Goal: Task Accomplishment & Management: Complete application form

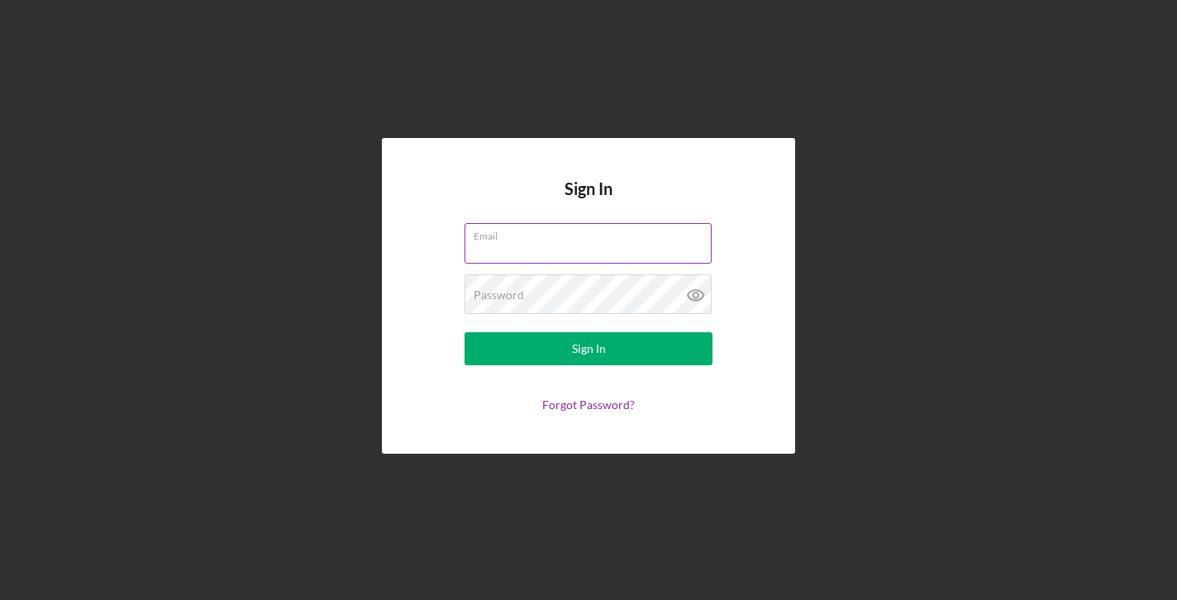
click at [583, 233] on label "Email" at bounding box center [593, 233] width 238 height 18
click at [583, 233] on input "Email" at bounding box center [587, 243] width 247 height 40
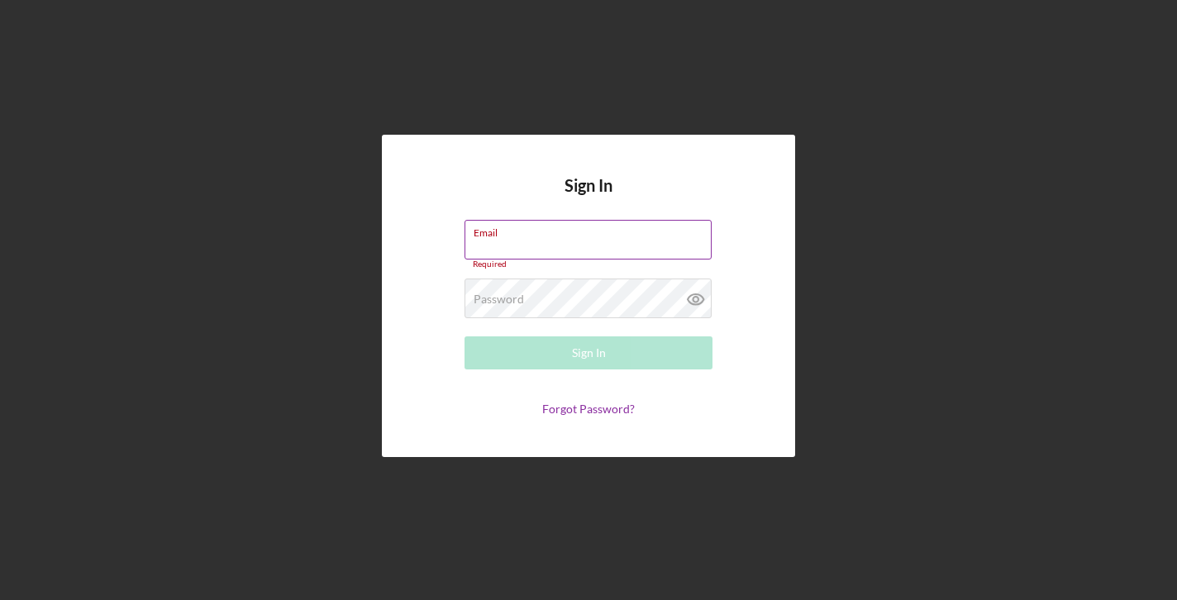
click at [578, 239] on input "Email" at bounding box center [587, 240] width 247 height 40
type input "[EMAIL_ADDRESS][DOMAIN_NAME]"
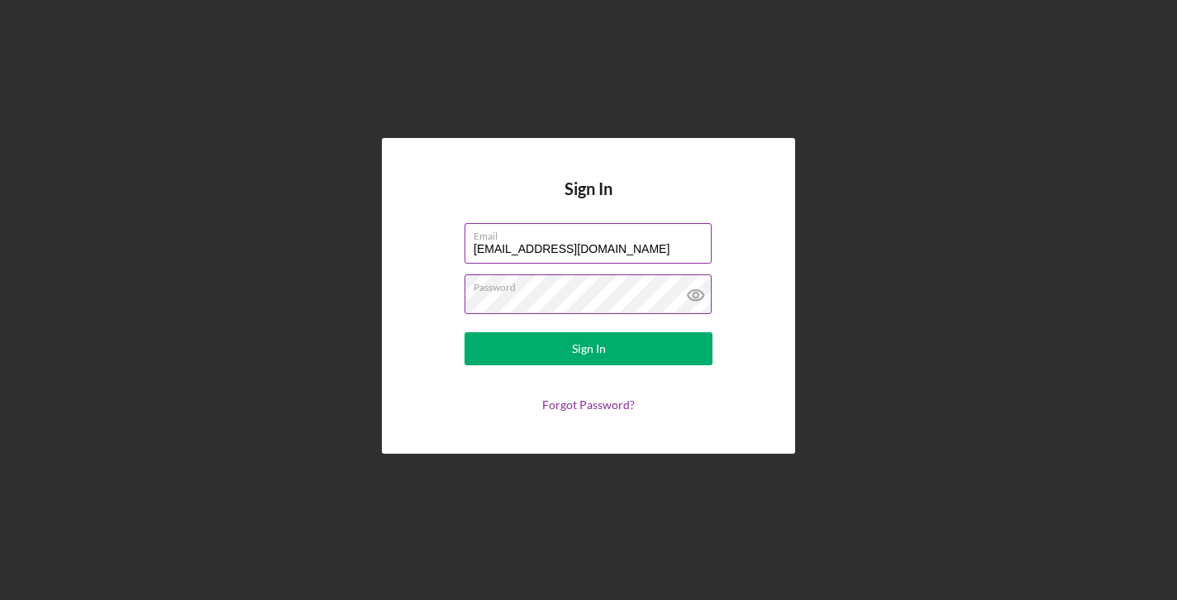
click at [464, 332] on button "Sign In" at bounding box center [588, 348] width 248 height 33
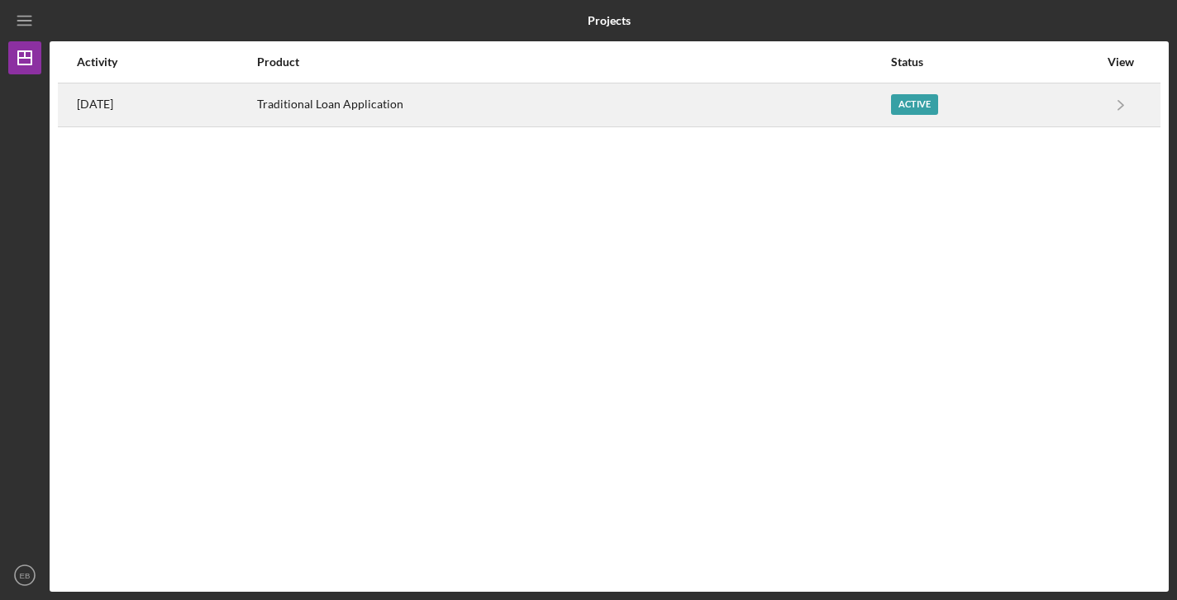
click at [929, 105] on div "Active" at bounding box center [914, 104] width 47 height 21
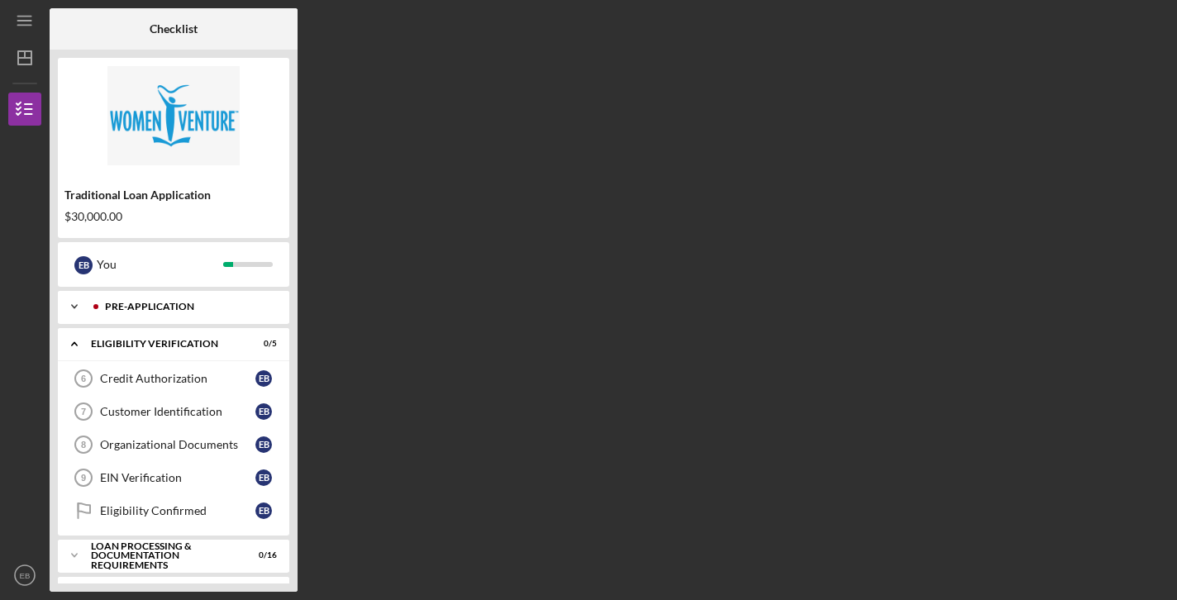
click at [186, 310] on div "Pre-Application" at bounding box center [187, 307] width 164 height 10
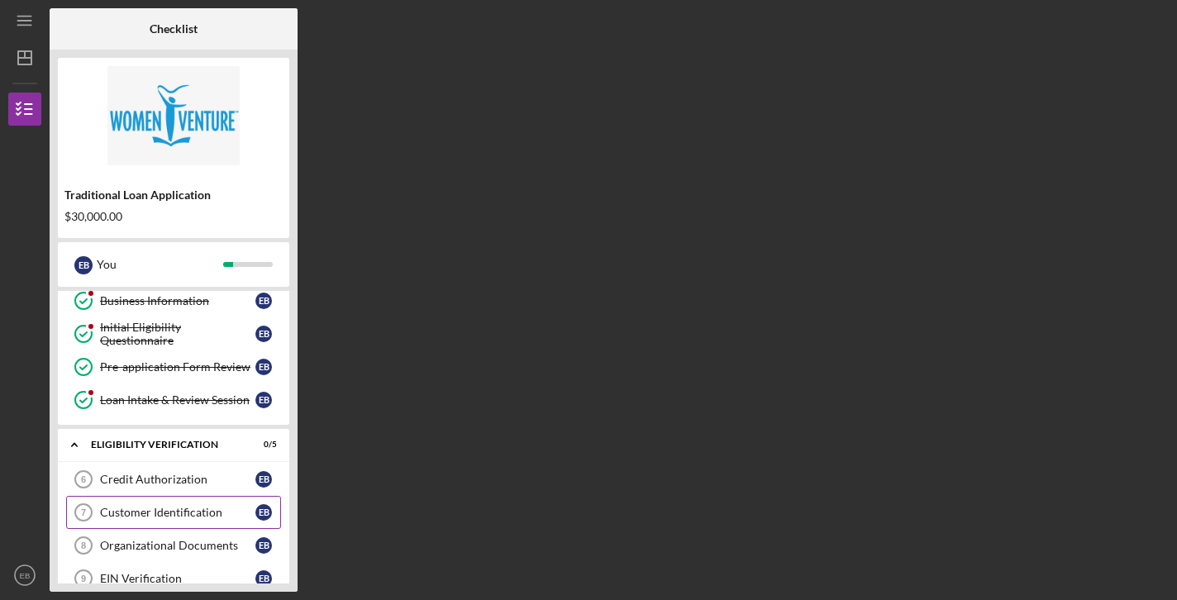
scroll to position [110, 0]
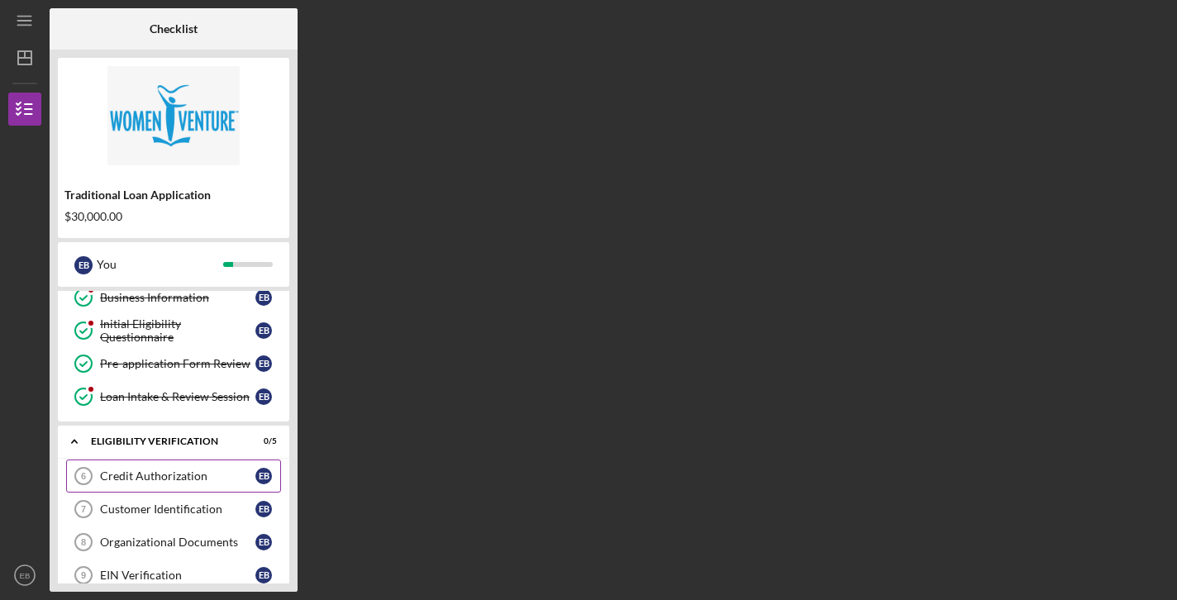
click at [173, 470] on div "Credit Authorization" at bounding box center [177, 475] width 155 height 13
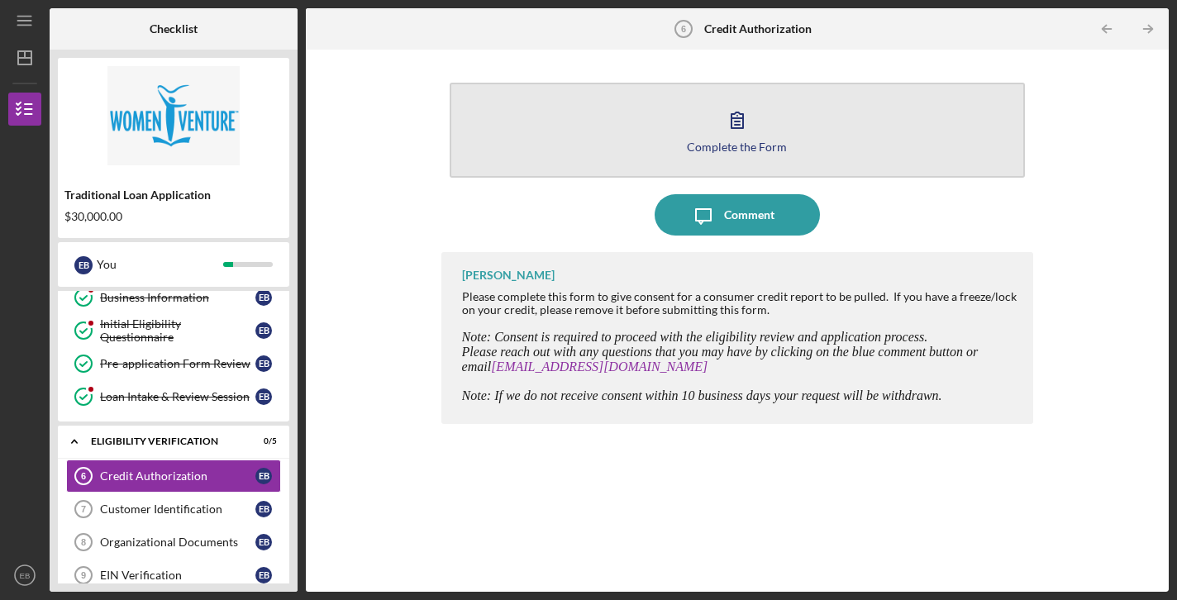
click at [728, 126] on icon "button" at bounding box center [737, 119] width 41 height 41
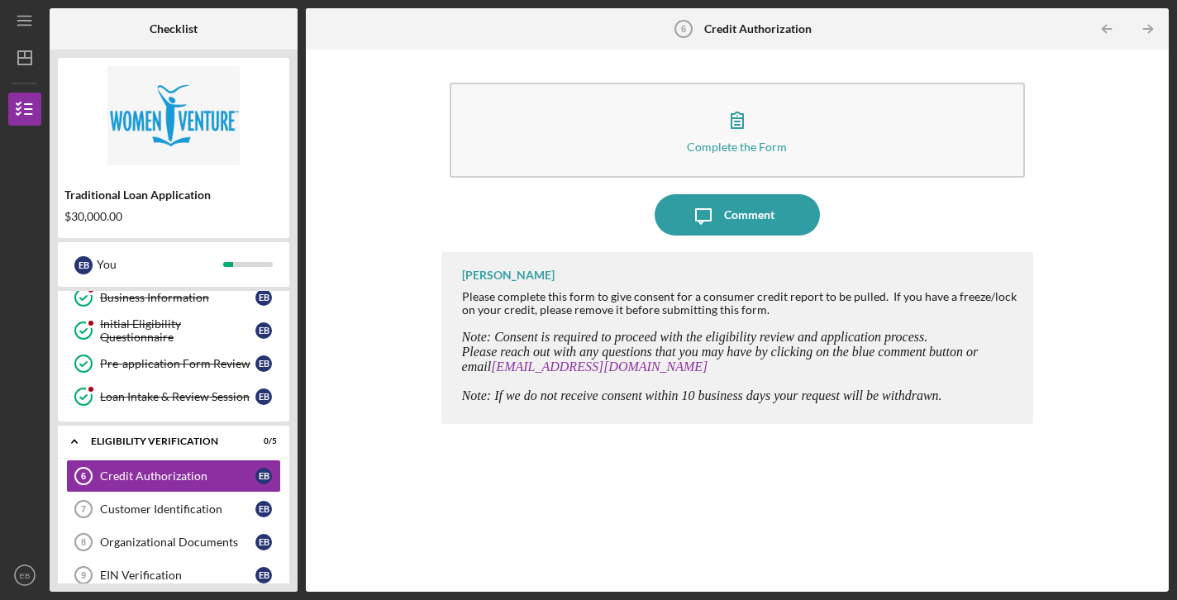
click at [516, 545] on div "[PERSON_NAME] Please complete this form to give consent for a consumer credit r…" at bounding box center [737, 409] width 593 height 315
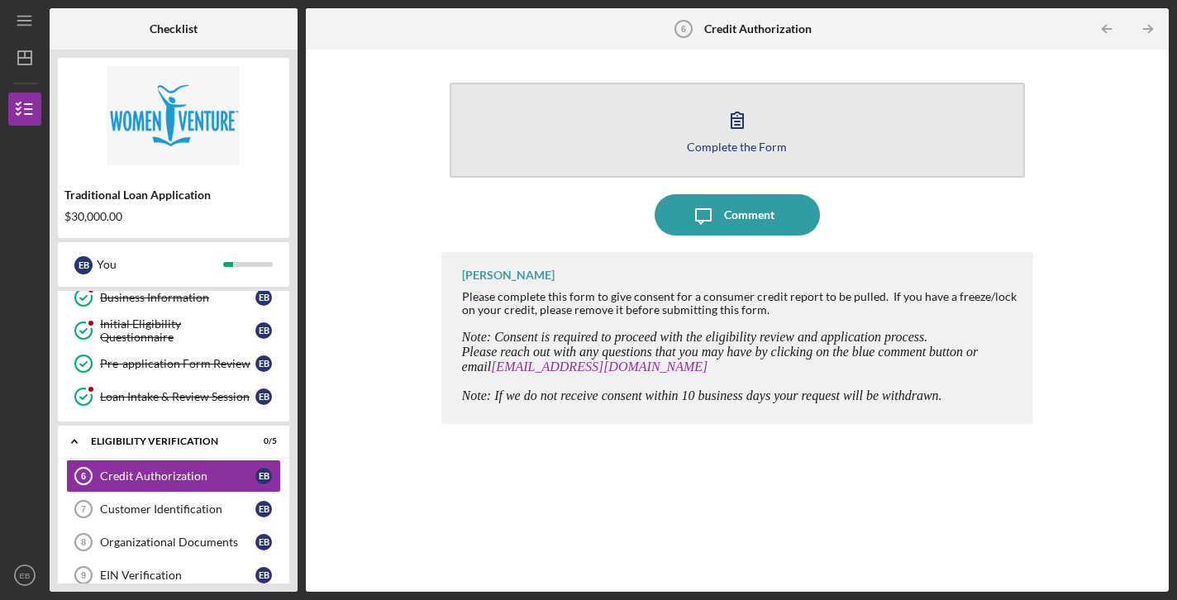
click at [764, 125] on button "Complete the Form Form" at bounding box center [738, 130] width 576 height 95
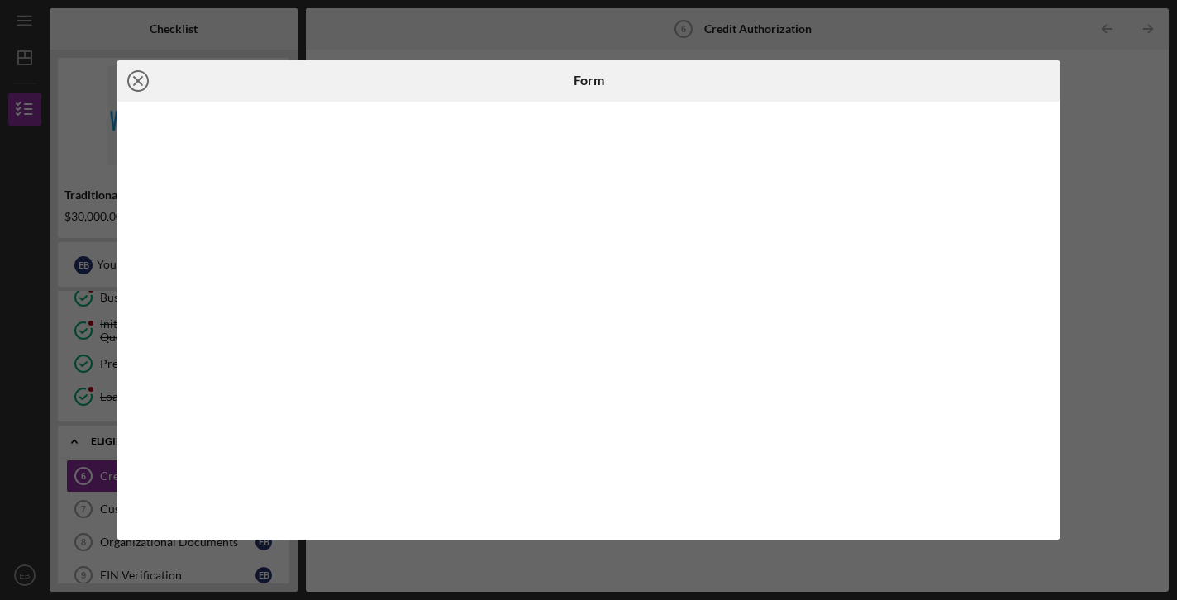
click at [135, 77] on line at bounding box center [138, 81] width 8 height 8
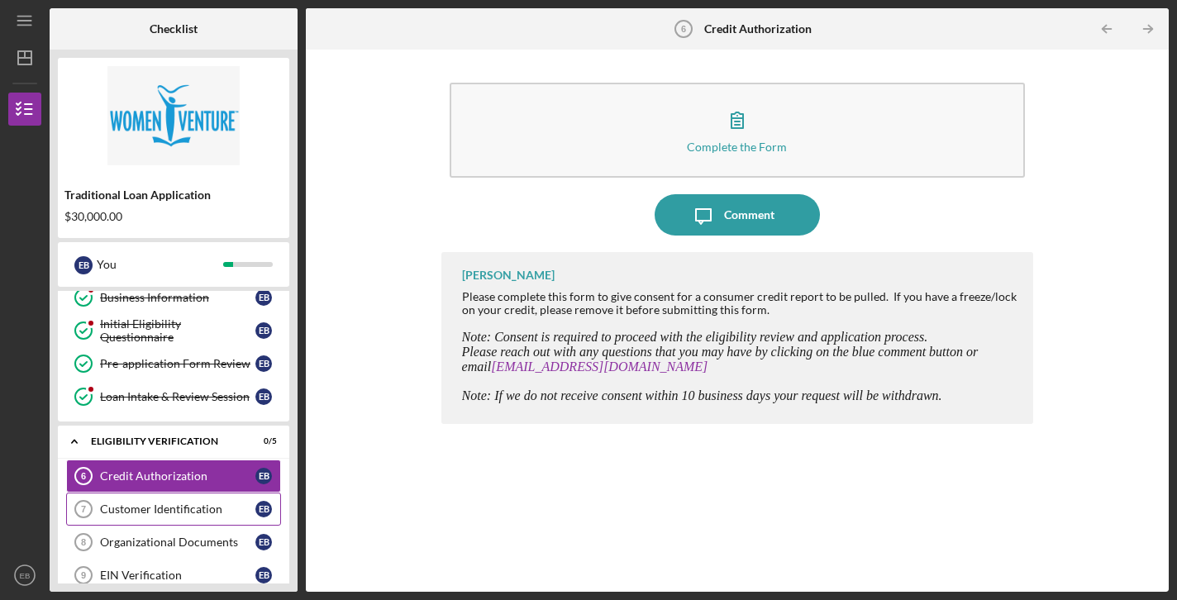
click at [103, 510] on div "Customer Identification" at bounding box center [177, 509] width 155 height 13
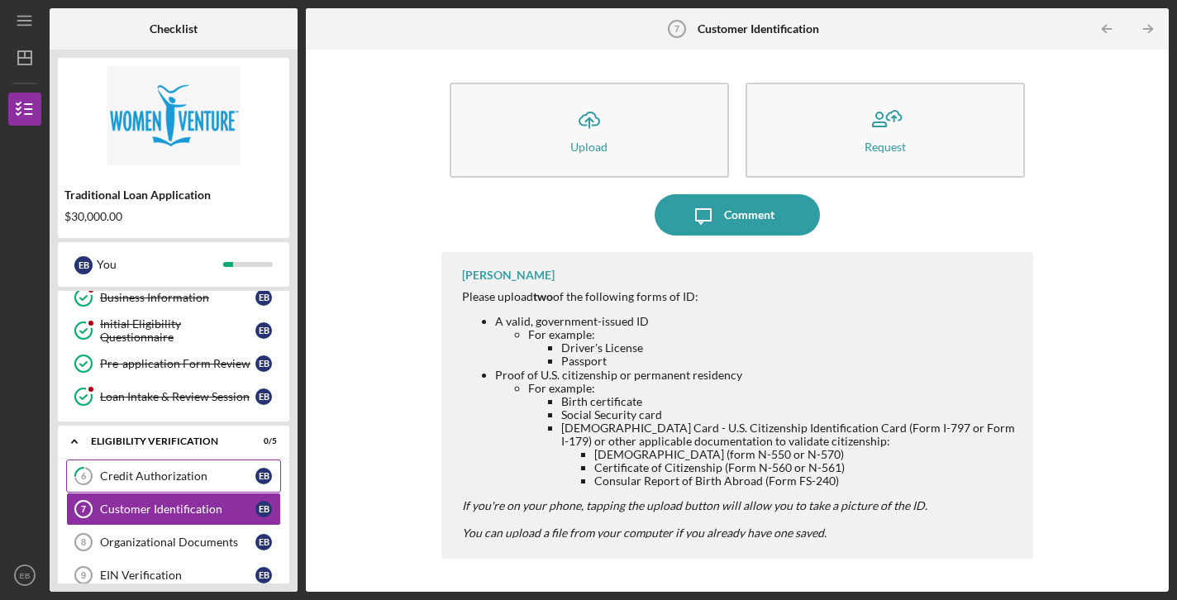
click at [133, 474] on div "Credit Authorization" at bounding box center [177, 475] width 155 height 13
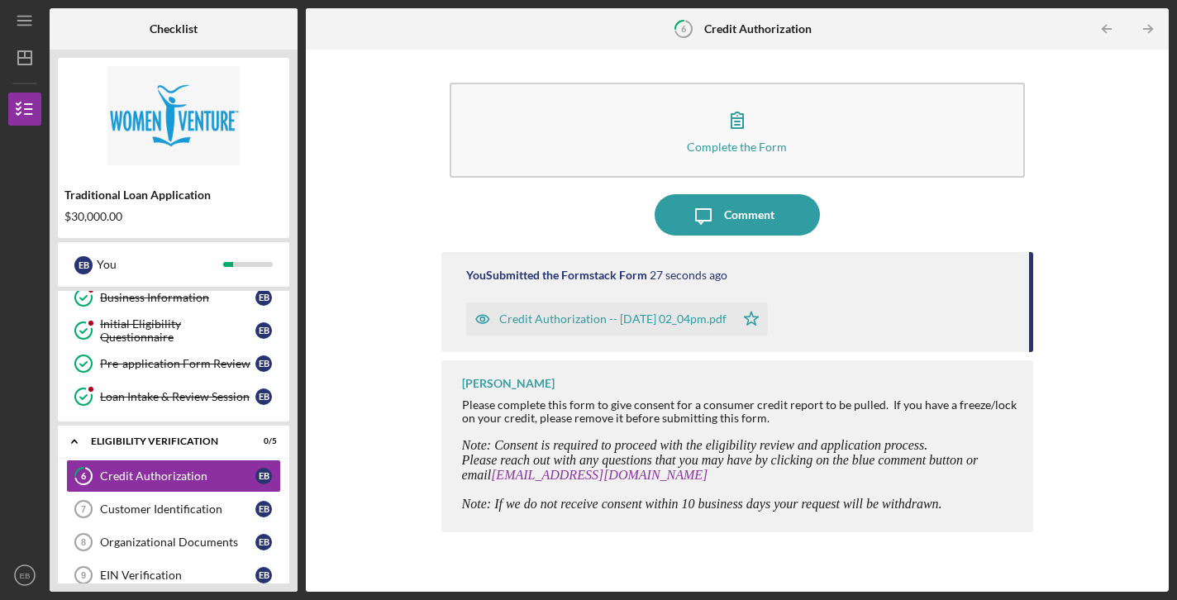
click at [1035, 374] on div "Complete the Form Form Icon/Message Comment You Submitted the Formstack Form 27…" at bounding box center [737, 321] width 846 height 526
click at [163, 519] on link "Customer Identification 7 Customer Identification E B" at bounding box center [173, 509] width 215 height 33
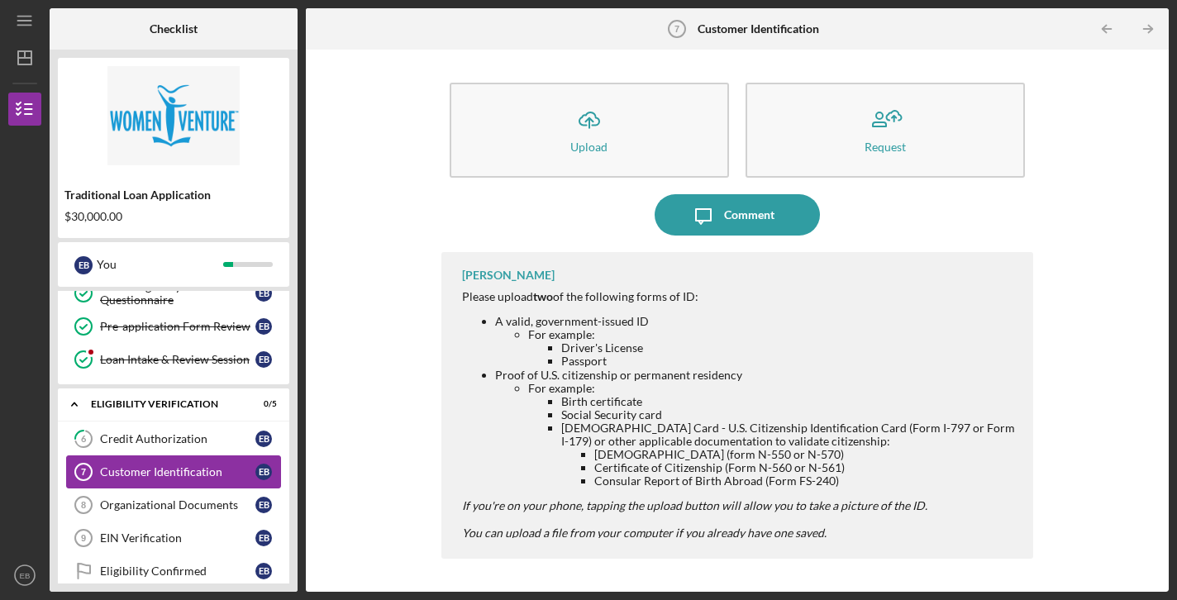
scroll to position [152, 0]
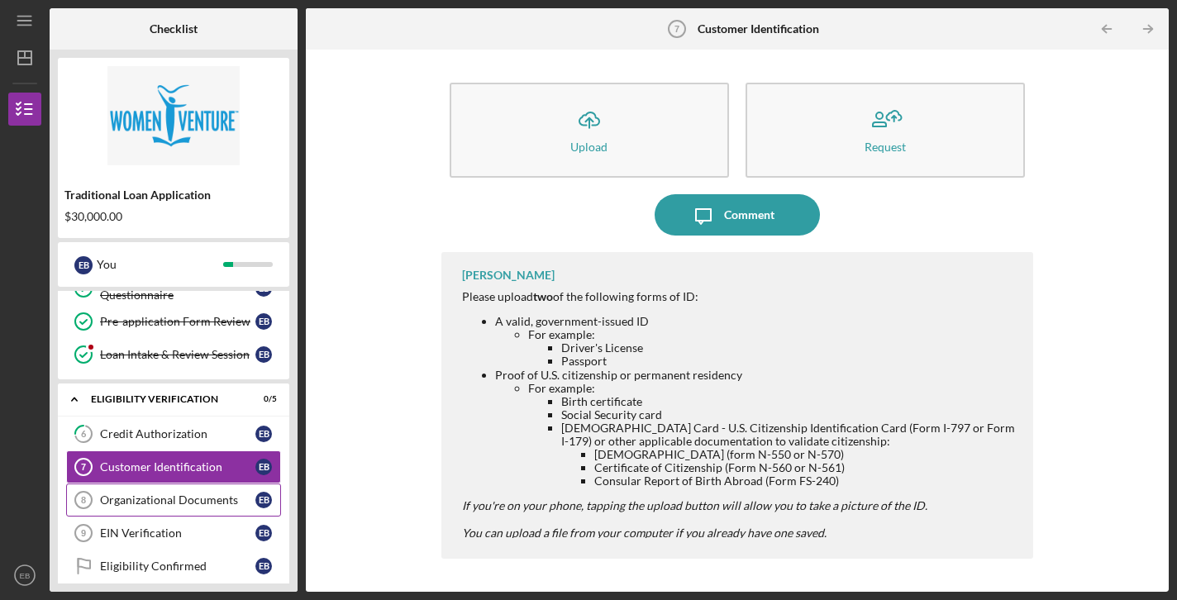
click at [168, 501] on div "Organizational Documents" at bounding box center [177, 499] width 155 height 13
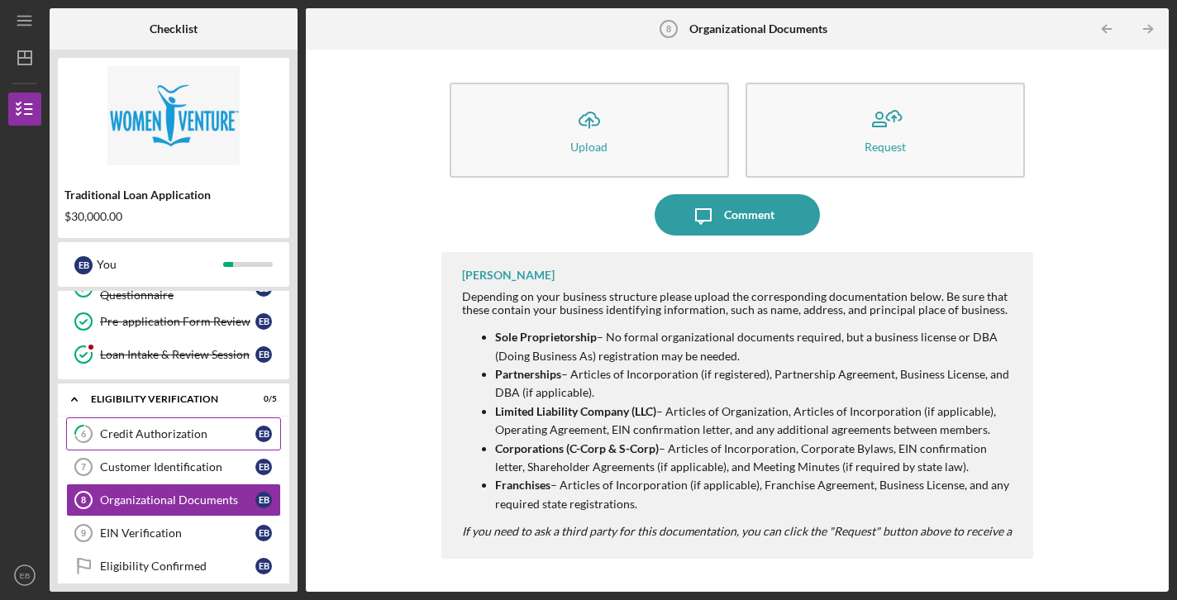
click at [104, 426] on link "6 Credit Authorization E B" at bounding box center [173, 433] width 215 height 33
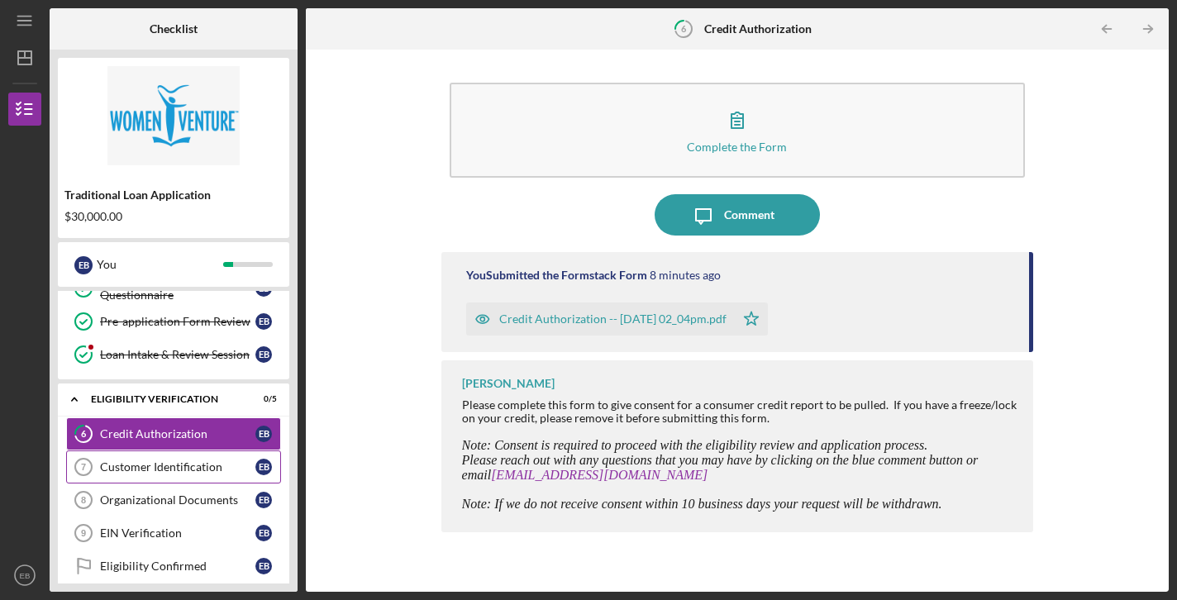
click at [214, 455] on link "Customer Identification 7 Customer Identification E B" at bounding box center [173, 466] width 215 height 33
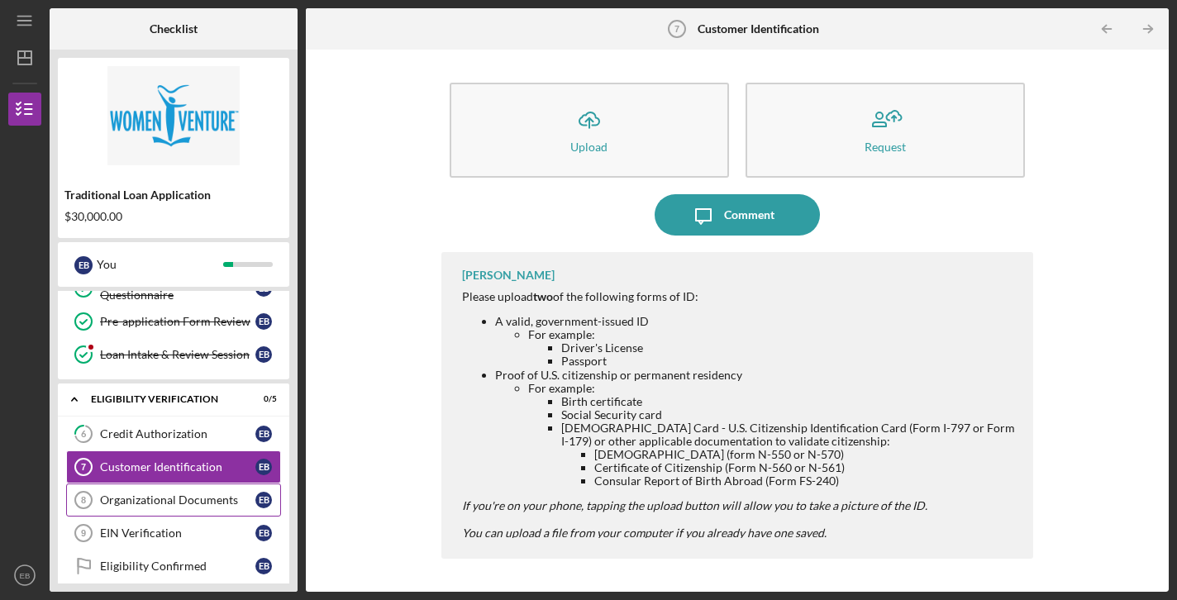
click at [179, 498] on div "Organizational Documents" at bounding box center [177, 499] width 155 height 13
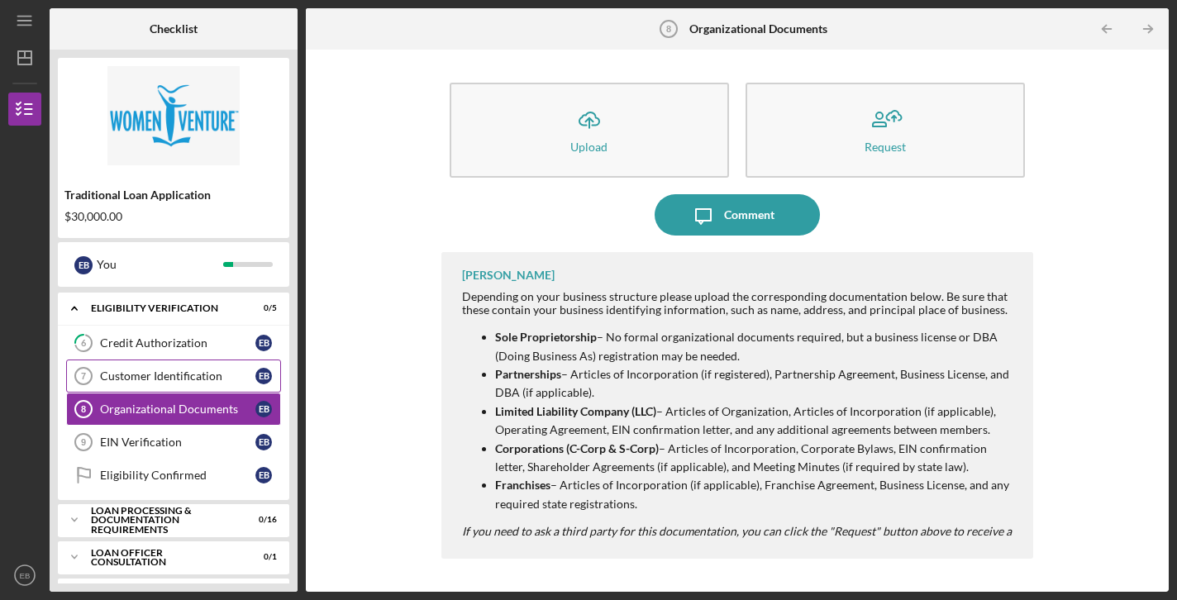
scroll to position [245, 0]
click at [188, 440] on div "EIN Verification" at bounding box center [177, 440] width 155 height 13
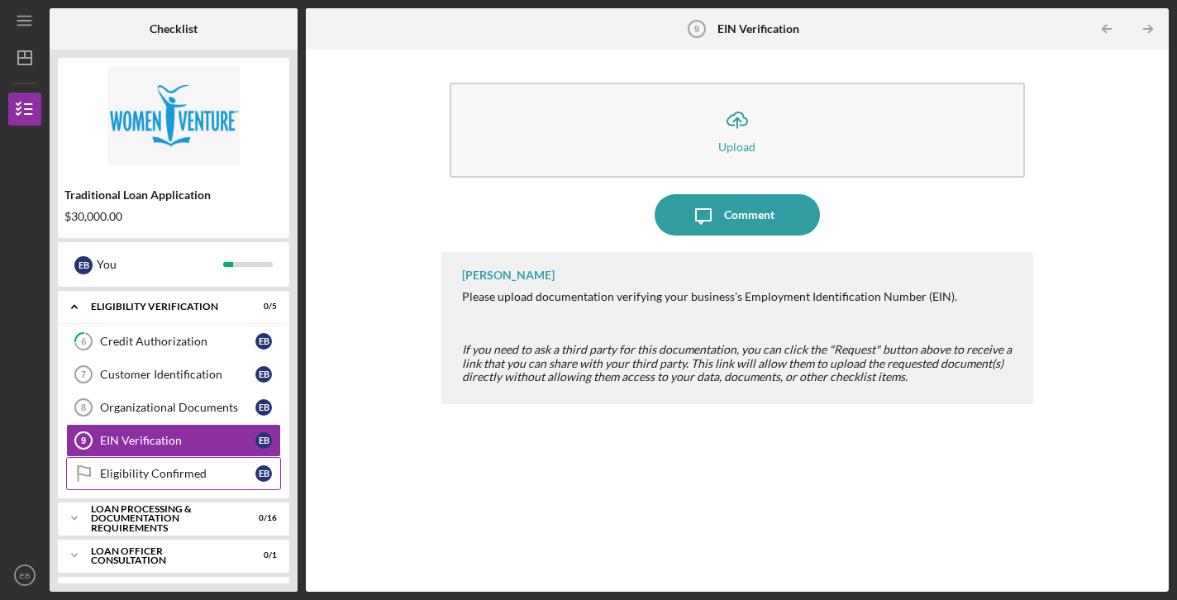
click at [136, 470] on div "Eligibility Confirmed" at bounding box center [177, 473] width 155 height 13
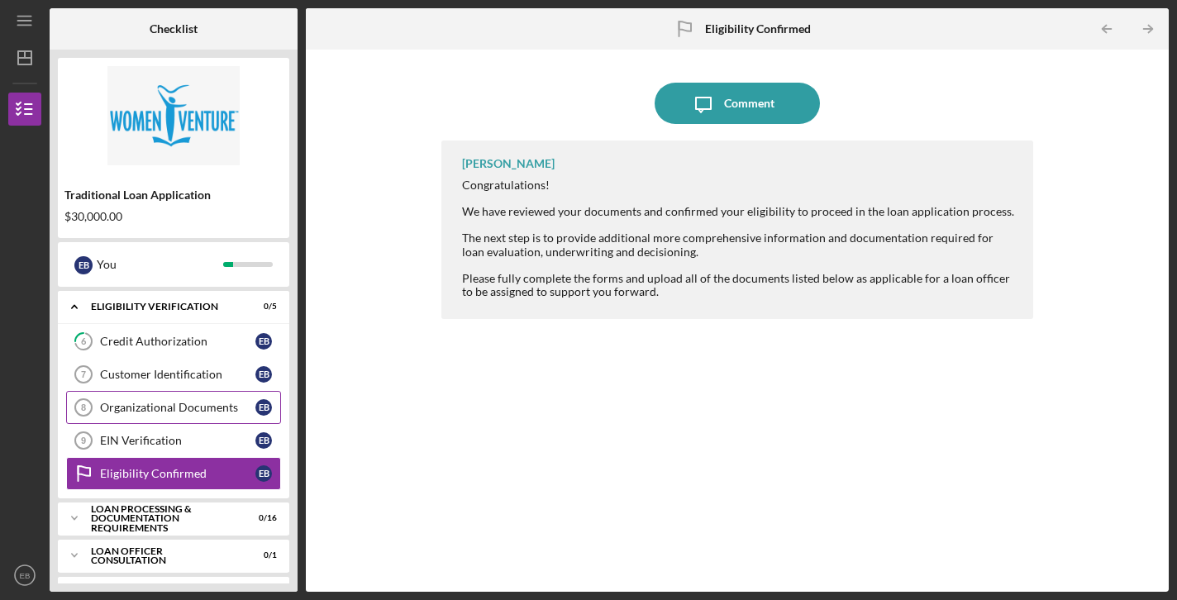
scroll to position [279, 0]
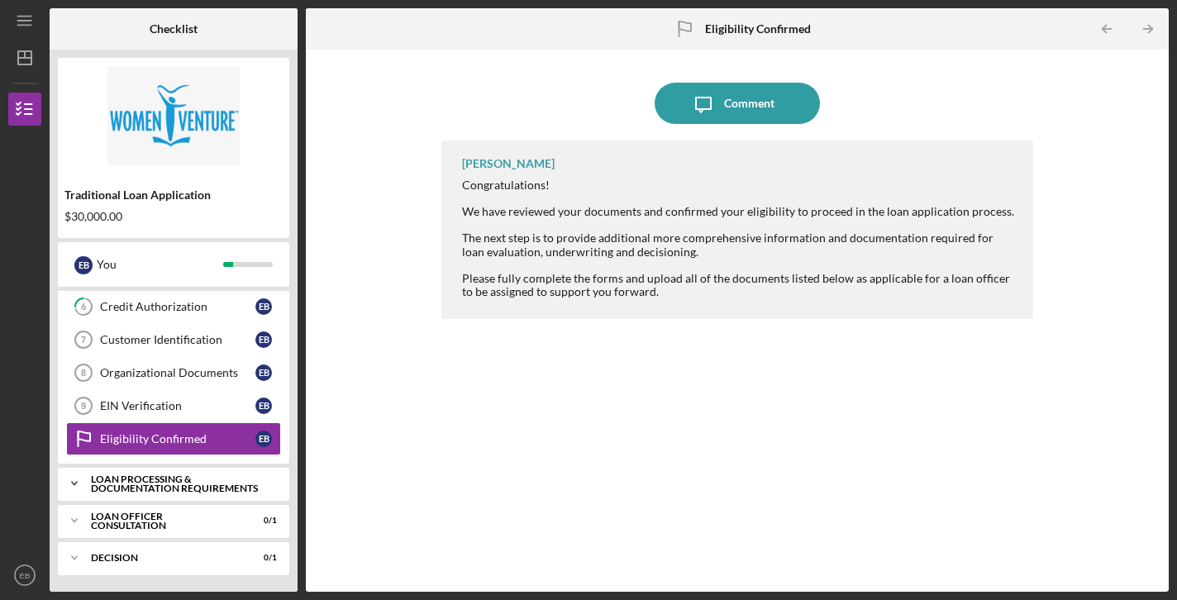
click at [167, 478] on div "Loan Processing & Documentation Requirements" at bounding box center [180, 483] width 178 height 19
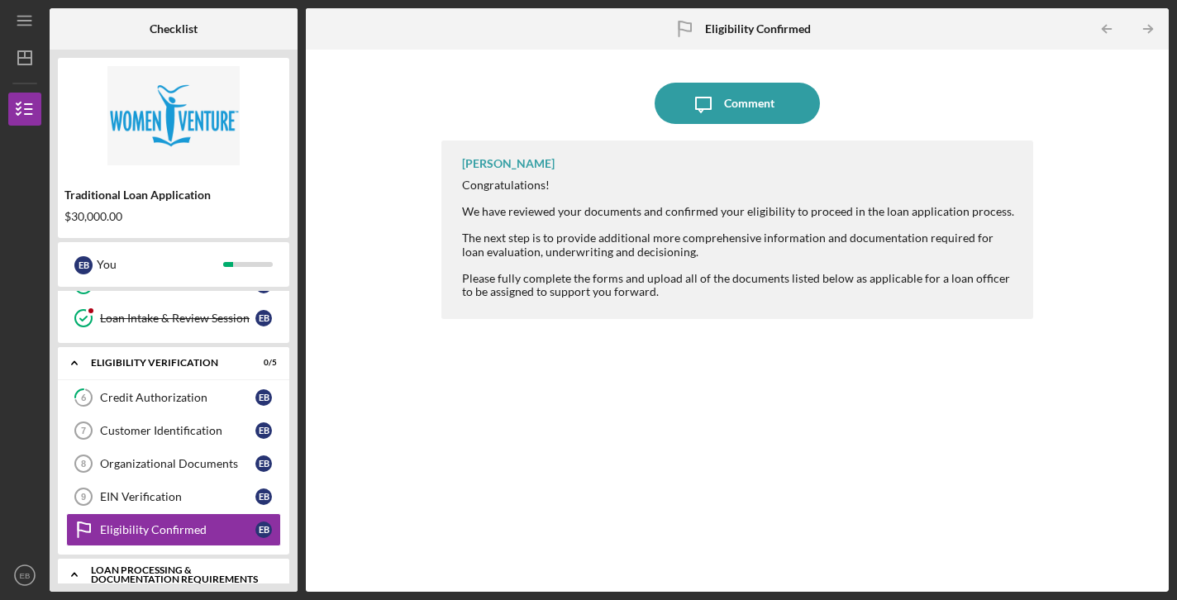
scroll to position [191, 0]
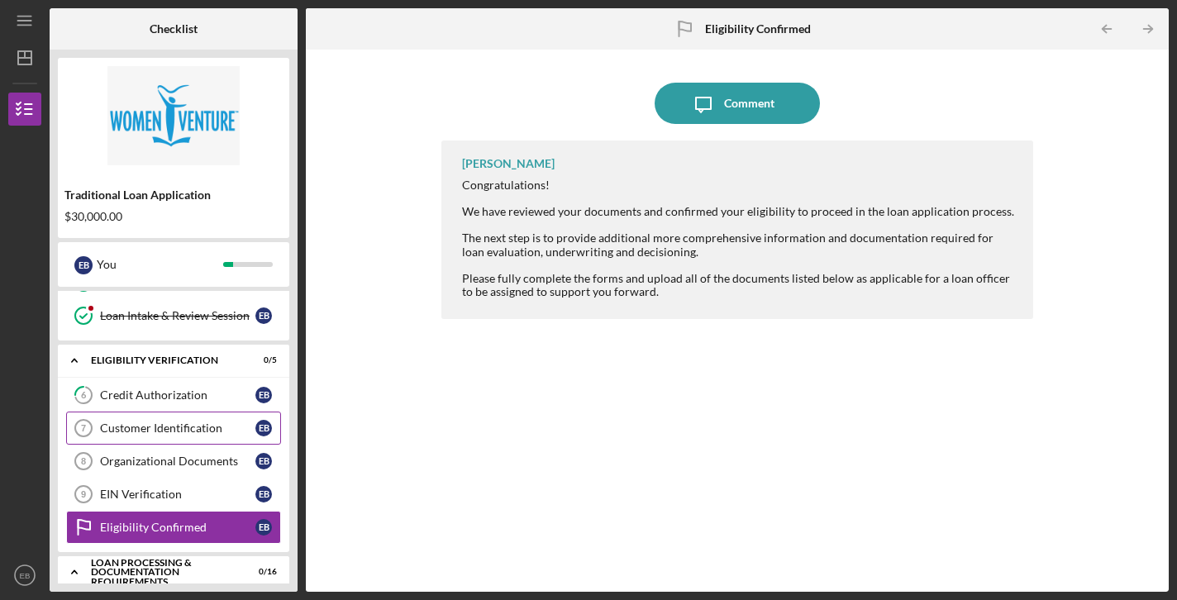
click at [164, 436] on link "Customer Identification 7 Customer Identification E B" at bounding box center [173, 428] width 215 height 33
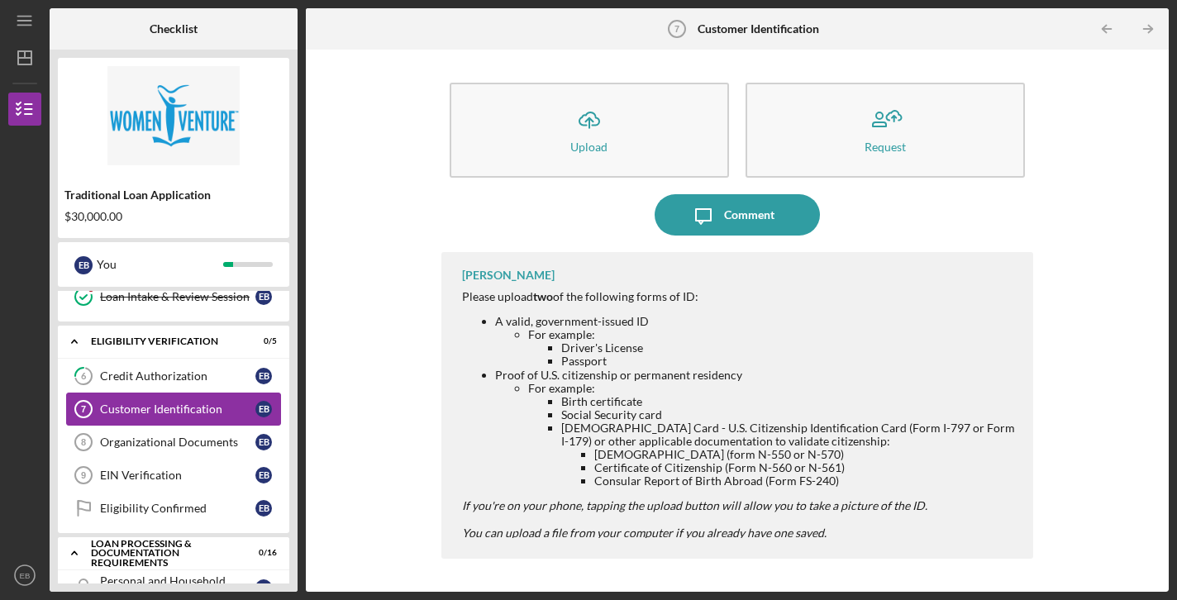
scroll to position [215, 0]
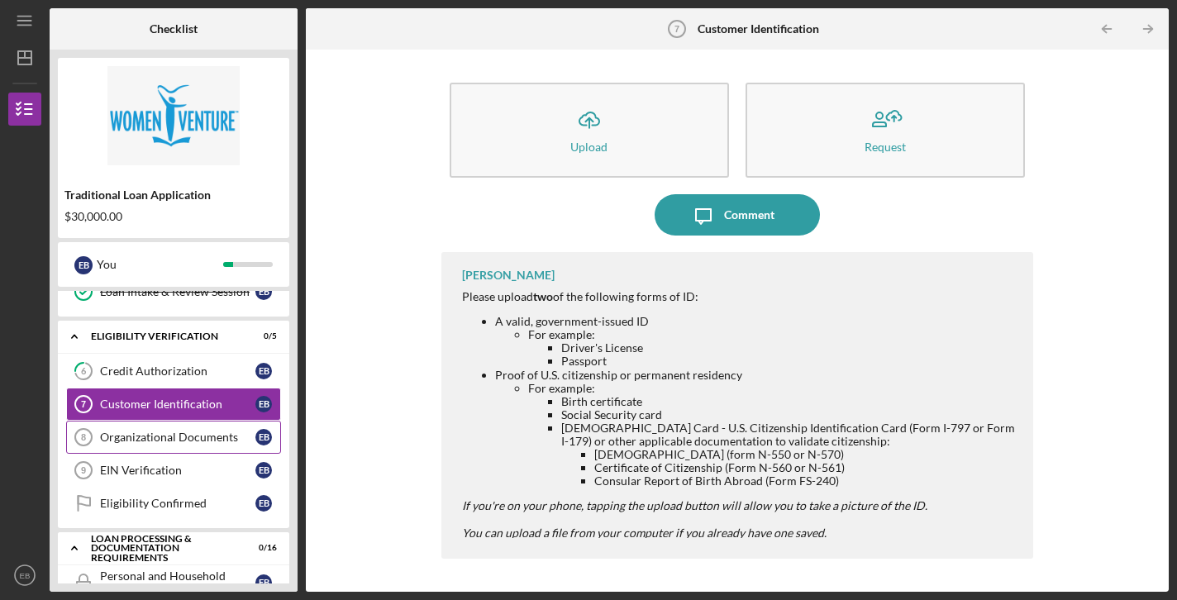
click at [182, 439] on div "Organizational Documents" at bounding box center [177, 437] width 155 height 13
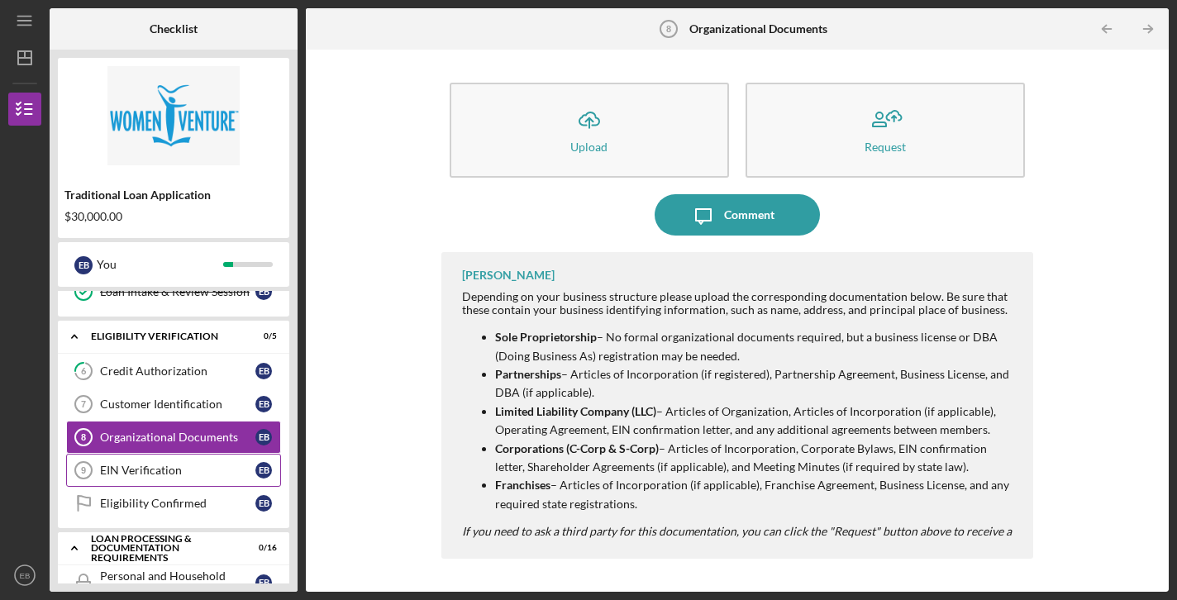
click at [175, 469] on div "EIN Verification" at bounding box center [177, 470] width 155 height 13
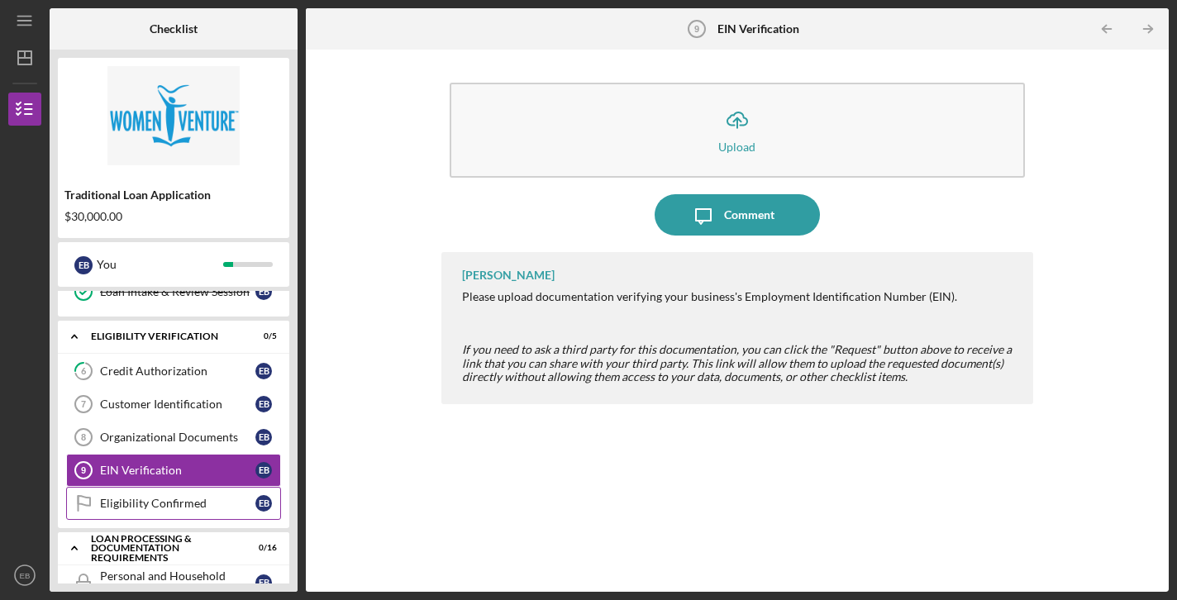
click at [168, 498] on div "Eligibility Confirmed" at bounding box center [177, 503] width 155 height 13
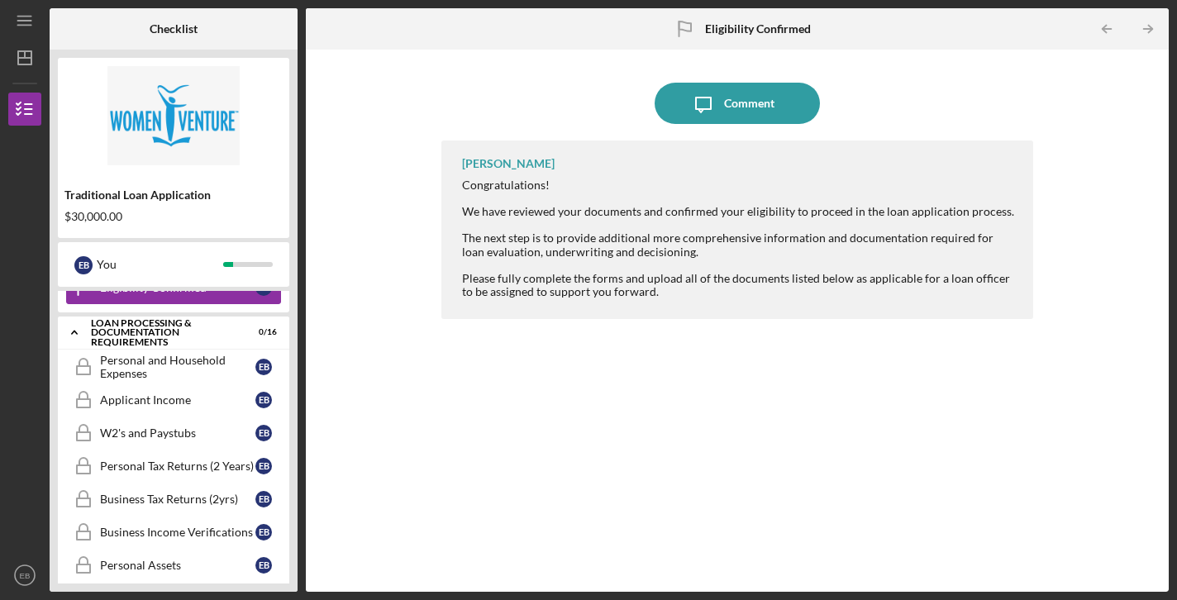
scroll to position [442, 0]
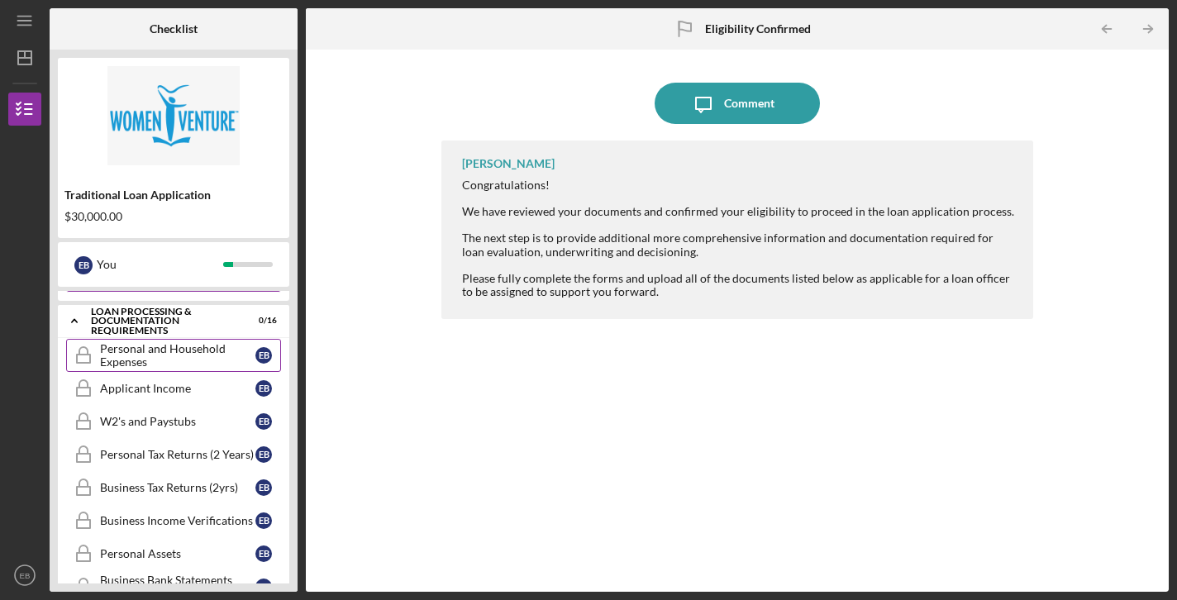
click at [187, 361] on div "Personal and Household Expenses" at bounding box center [177, 355] width 155 height 26
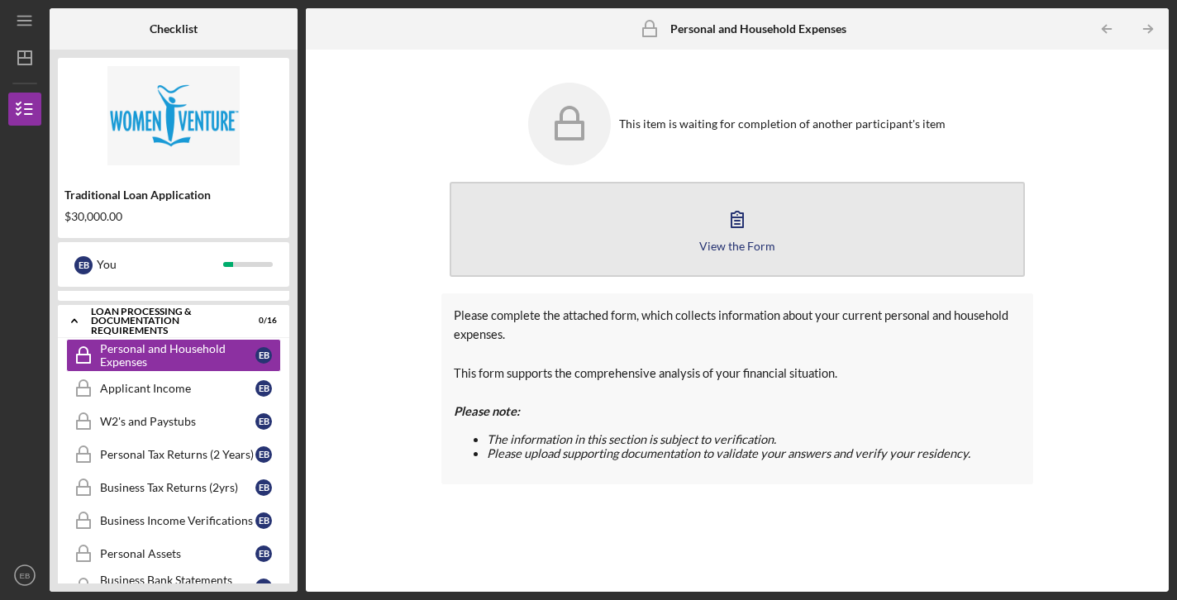
click at [725, 234] on icon "button" at bounding box center [737, 218] width 41 height 41
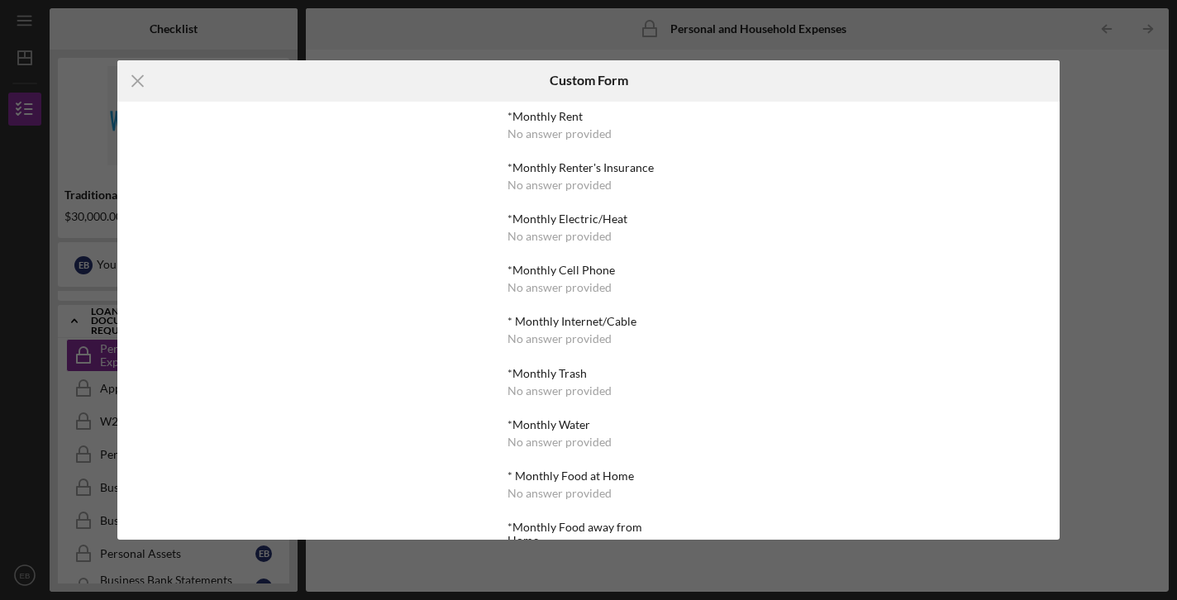
click at [573, 131] on div "No answer provided" at bounding box center [559, 133] width 104 height 13
drag, startPoint x: 596, startPoint y: 137, endPoint x: 477, endPoint y: 141, distance: 119.1
click at [477, 141] on div "*Monthly Rent No answer provided *Monthly Renter's Insurance No answer provided…" at bounding box center [587, 321] width 941 height 439
click at [538, 132] on div "No answer provided" at bounding box center [559, 133] width 104 height 13
click at [138, 72] on icon "Icon/Menu Close" at bounding box center [137, 80] width 41 height 41
